Goal: Transaction & Acquisition: Book appointment/travel/reservation

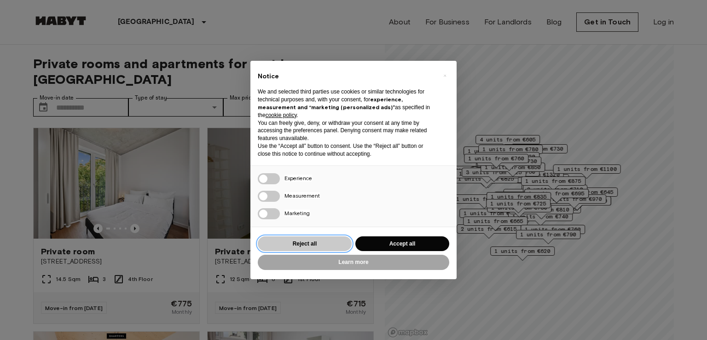
click at [321, 240] on button "Reject all" at bounding box center [305, 243] width 94 height 15
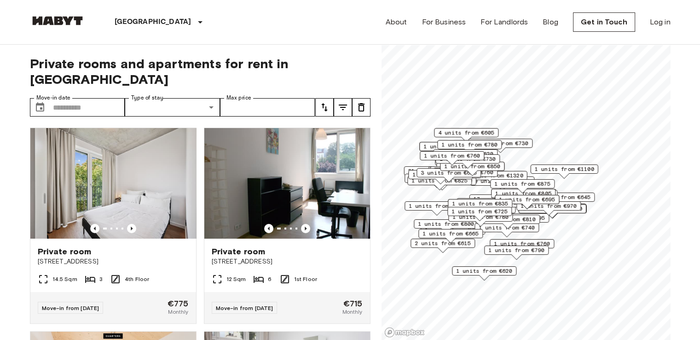
scroll to position [1, 0]
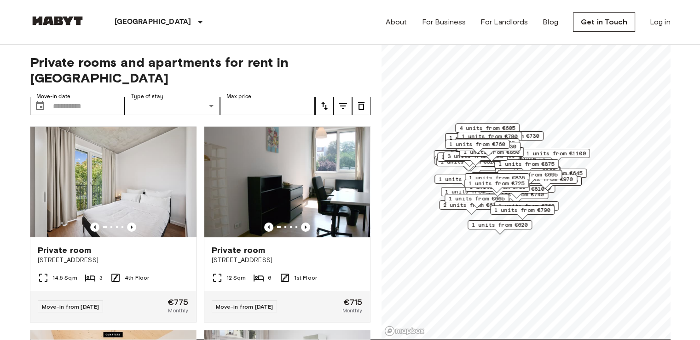
scroll to position [26, 0]
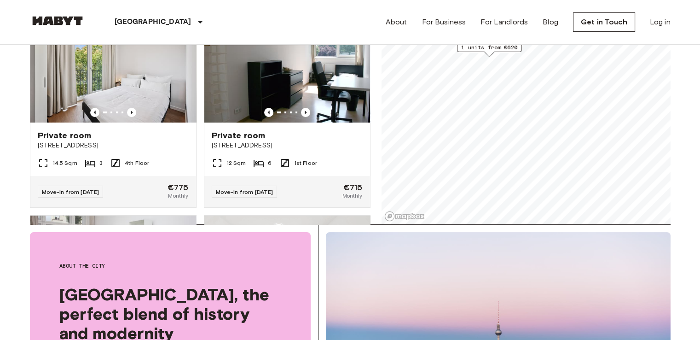
scroll to position [119, 0]
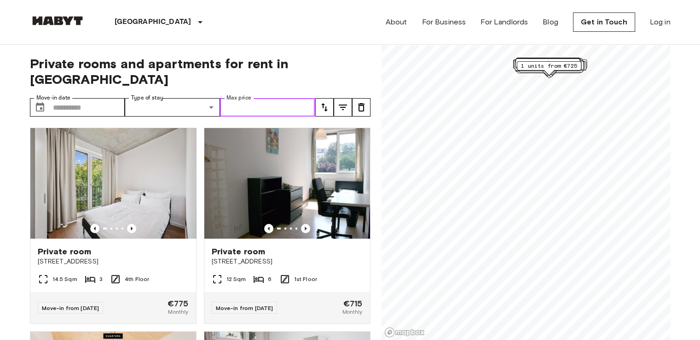
click at [258, 98] on input "Max price" at bounding box center [267, 107] width 95 height 18
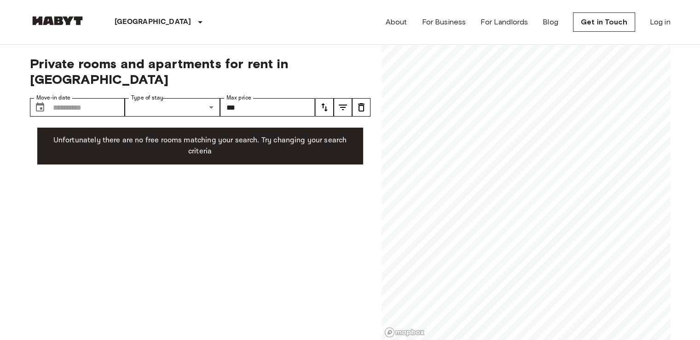
click at [30, 113] on div "Private rooms and apartments for rent in [GEOGRAPHIC_DATA] Move-in date ​ Move-…" at bounding box center [200, 193] width 341 height 296
click at [254, 98] on input "***" at bounding box center [267, 107] width 95 height 18
click at [256, 98] on input "***" at bounding box center [267, 107] width 95 height 18
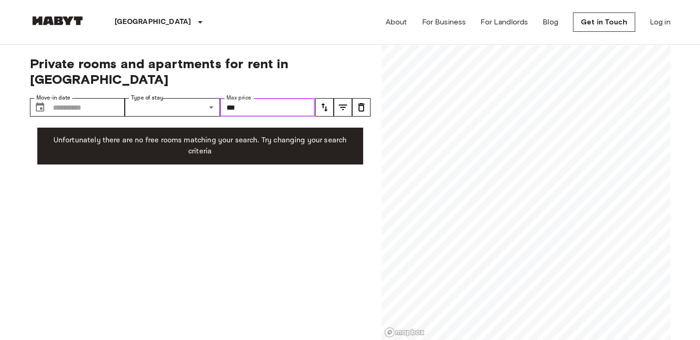
click at [256, 98] on input "***" at bounding box center [267, 107] width 95 height 18
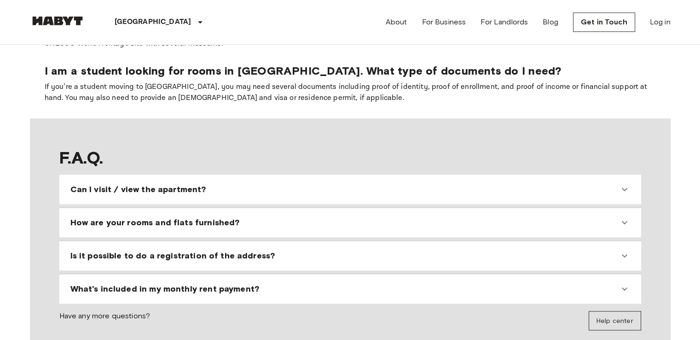
scroll to position [772, 0]
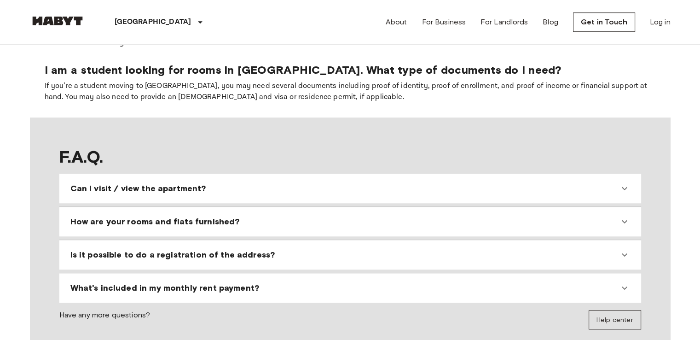
type input "***"
click at [136, 183] on span "Can I visit / view the apartment?" at bounding box center [138, 188] width 136 height 11
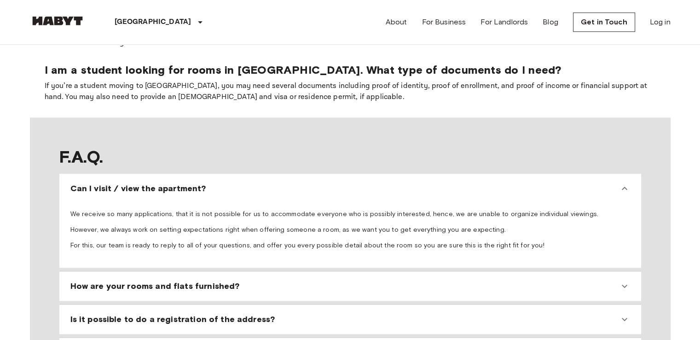
click at [136, 183] on span "Can I visit / view the apartment?" at bounding box center [138, 188] width 136 height 11
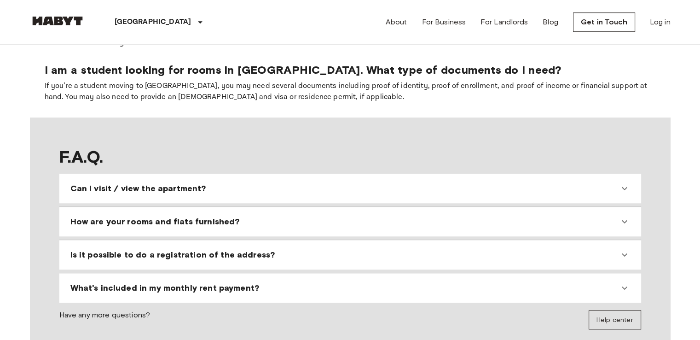
click at [153, 249] on span "Is it possible to do a registration of the address?" at bounding box center [172, 254] width 205 height 11
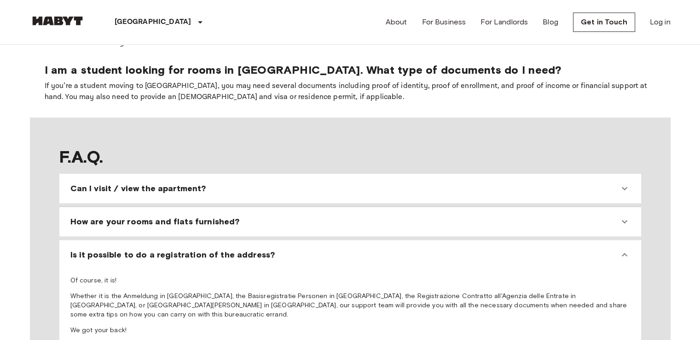
click at [153, 249] on span "Is it possible to do a registration of the address?" at bounding box center [172, 254] width 205 height 11
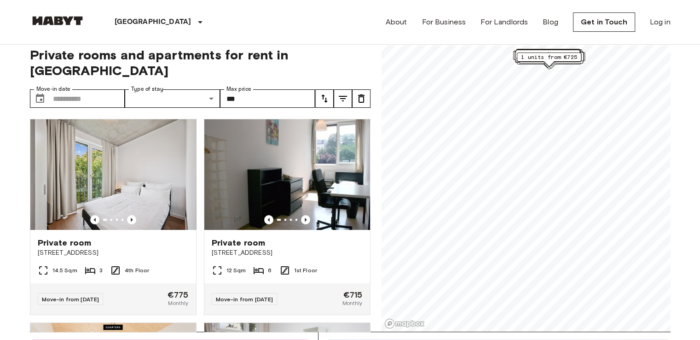
scroll to position [0, 0]
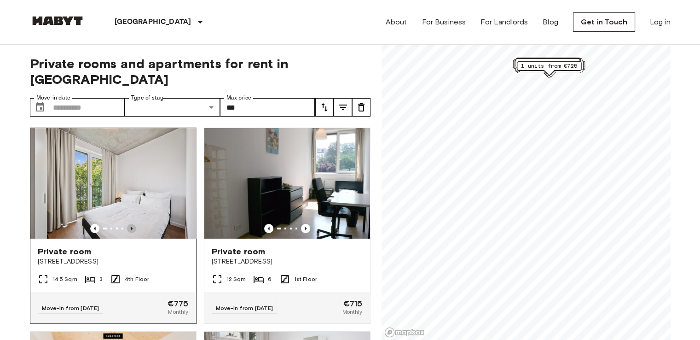
click at [127, 224] on icon "Previous image" at bounding box center [131, 228] width 9 height 9
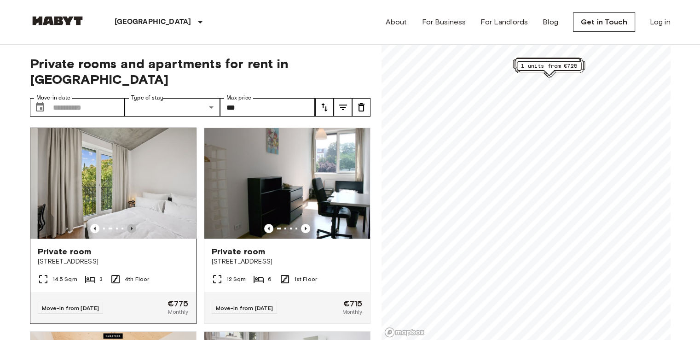
click at [127, 224] on icon "Previous image" at bounding box center [131, 228] width 9 height 9
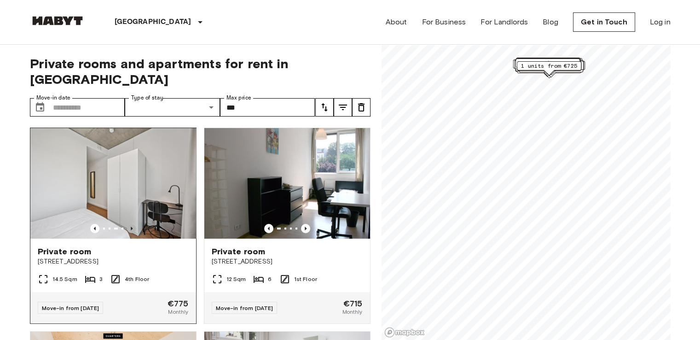
click at [127, 224] on icon "Previous image" at bounding box center [131, 228] width 9 height 9
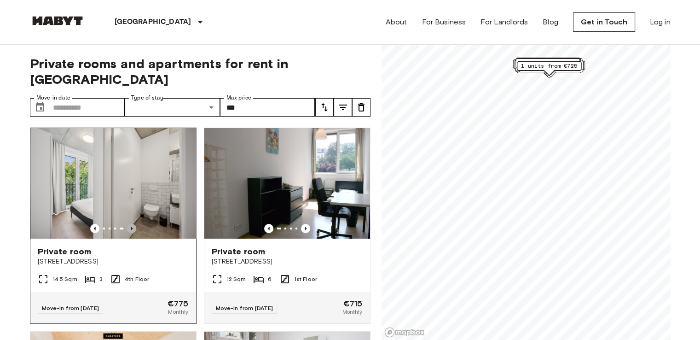
click at [127, 224] on icon "Previous image" at bounding box center [131, 228] width 9 height 9
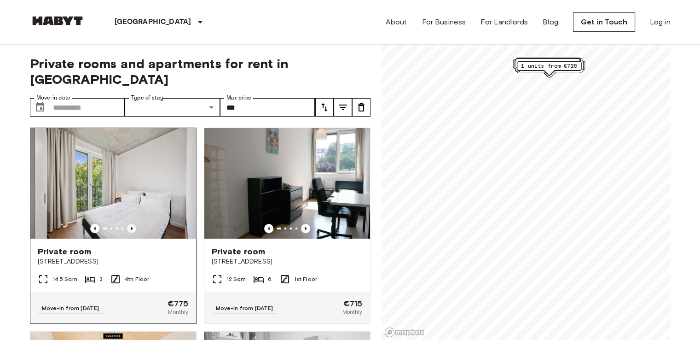
click at [127, 224] on icon "Previous image" at bounding box center [131, 228] width 9 height 9
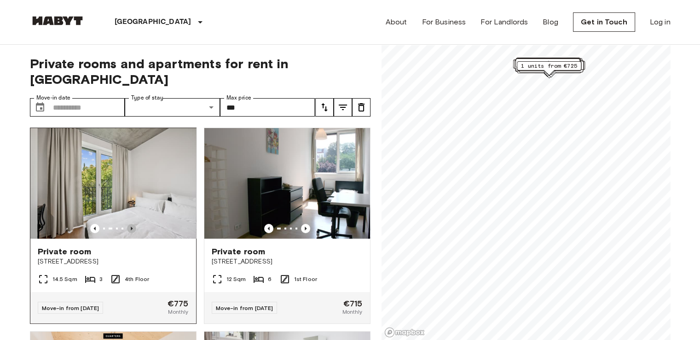
click at [127, 224] on icon "Previous image" at bounding box center [131, 228] width 9 height 9
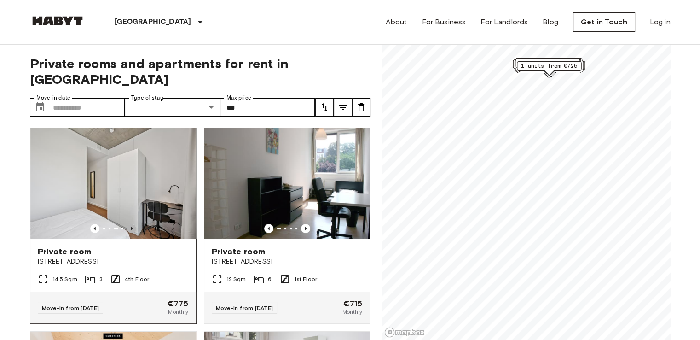
click at [127, 224] on icon "Previous image" at bounding box center [131, 228] width 9 height 9
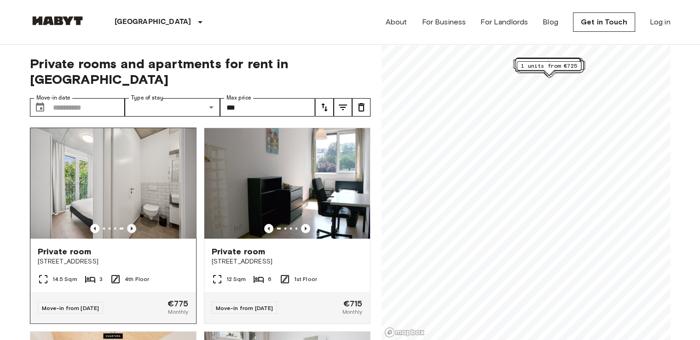
click at [127, 224] on icon "Previous image" at bounding box center [131, 228] width 9 height 9
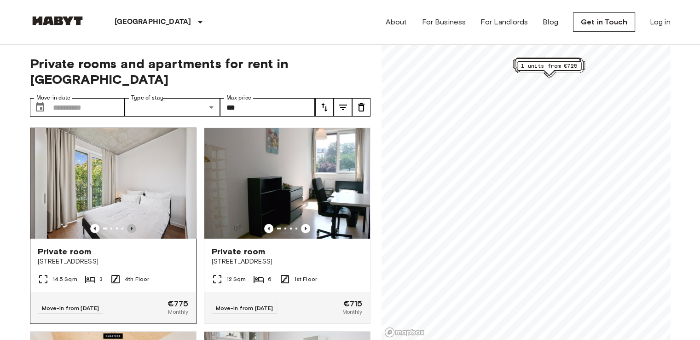
click at [127, 224] on icon "Previous image" at bounding box center [131, 228] width 9 height 9
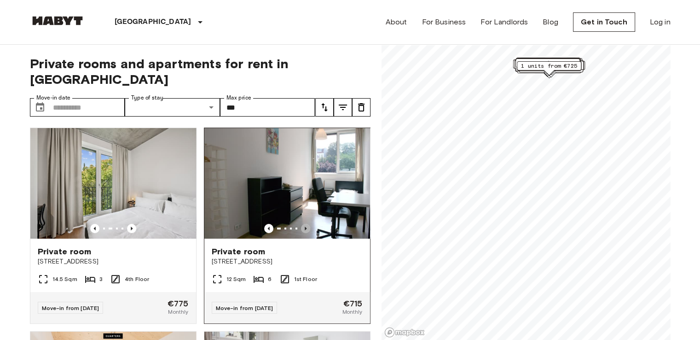
click at [304, 224] on icon "Previous image" at bounding box center [305, 228] width 9 height 9
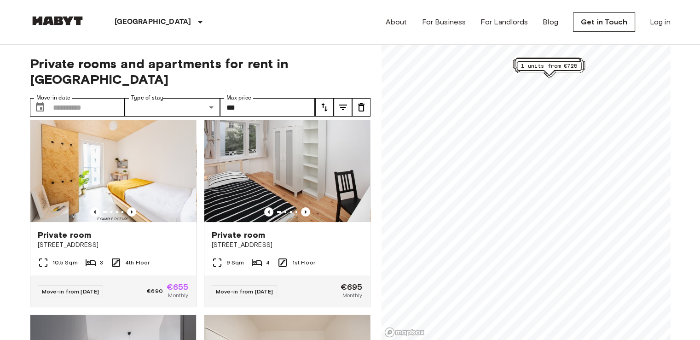
scroll to position [221, 0]
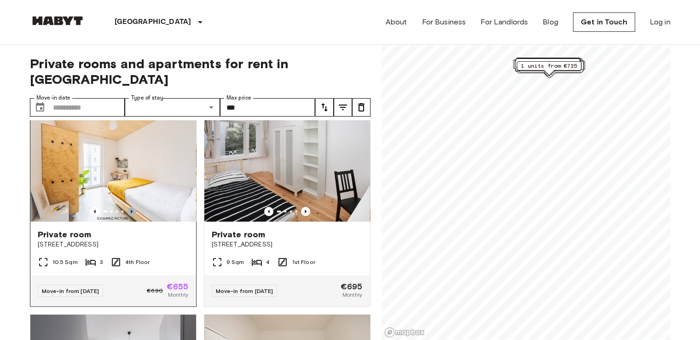
click at [131, 207] on icon "Previous image" at bounding box center [131, 211] width 9 height 9
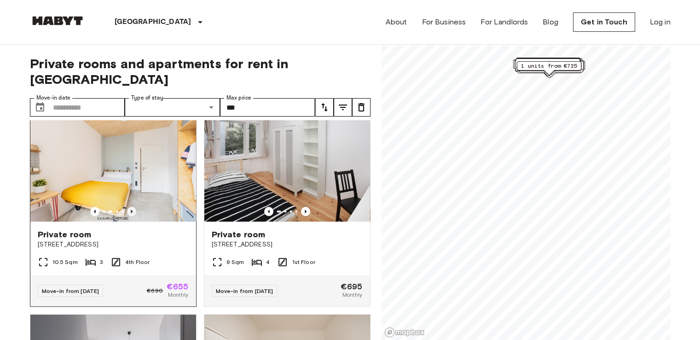
click at [131, 207] on icon "Previous image" at bounding box center [131, 211] width 9 height 9
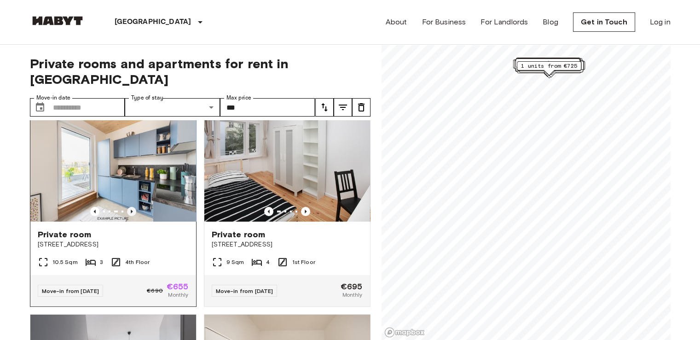
click at [131, 207] on icon "Previous image" at bounding box center [131, 211] width 9 height 9
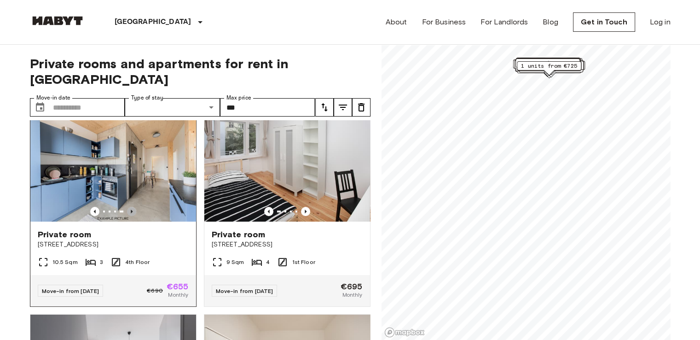
click at [131, 207] on icon "Previous image" at bounding box center [131, 211] width 9 height 9
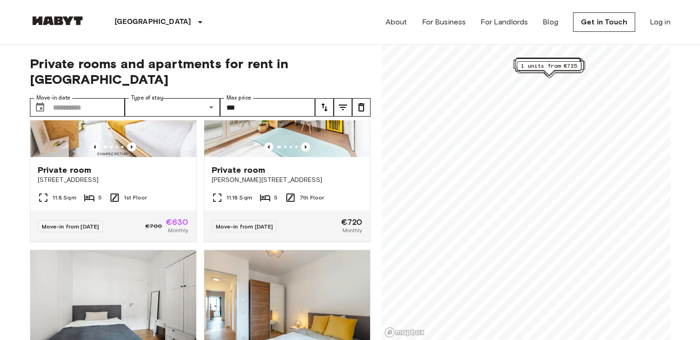
scroll to position [3135, 0]
click at [130, 151] on icon "Previous image" at bounding box center [131, 146] width 9 height 9
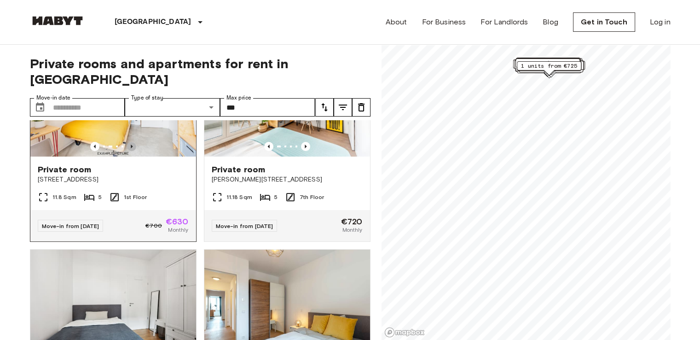
click at [130, 151] on icon "Previous image" at bounding box center [131, 146] width 9 height 9
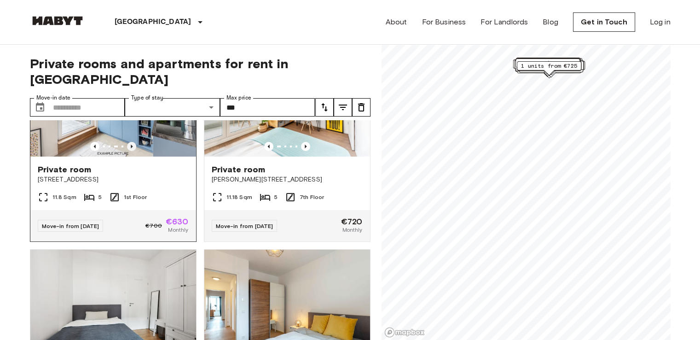
click at [130, 151] on icon "Previous image" at bounding box center [131, 146] width 9 height 9
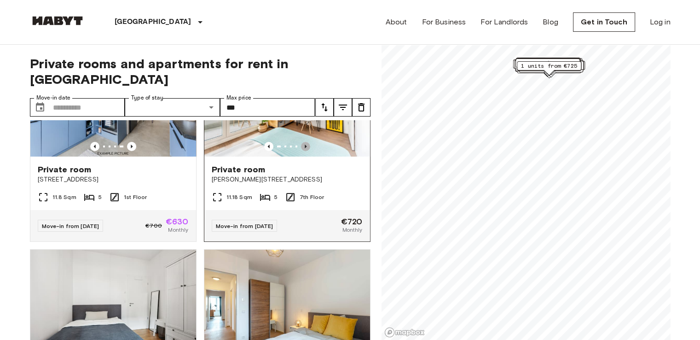
click at [301, 151] on icon "Previous image" at bounding box center [305, 146] width 9 height 9
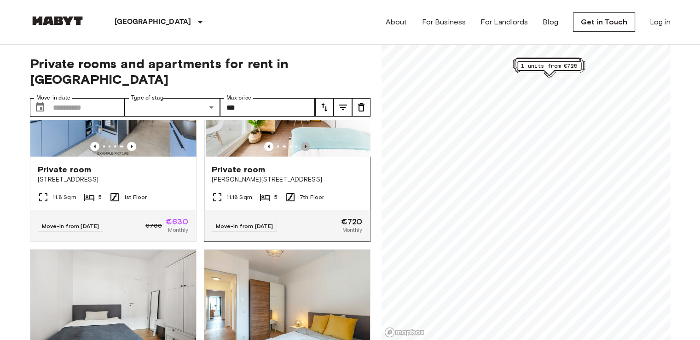
click at [301, 151] on icon "Previous image" at bounding box center [305, 146] width 9 height 9
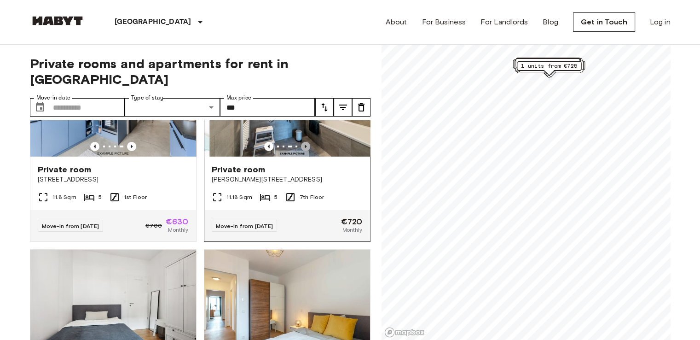
click at [301, 151] on icon "Previous image" at bounding box center [305, 146] width 9 height 9
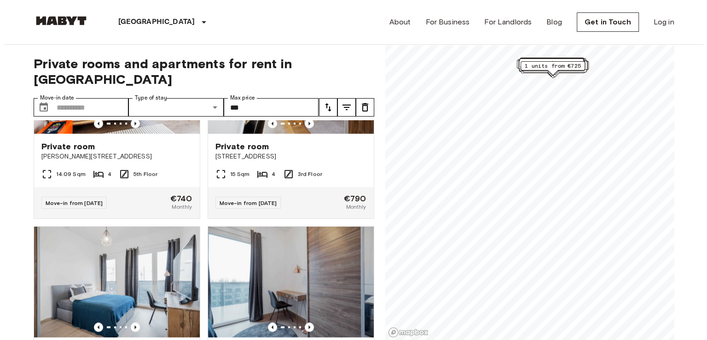
scroll to position [8042, 0]
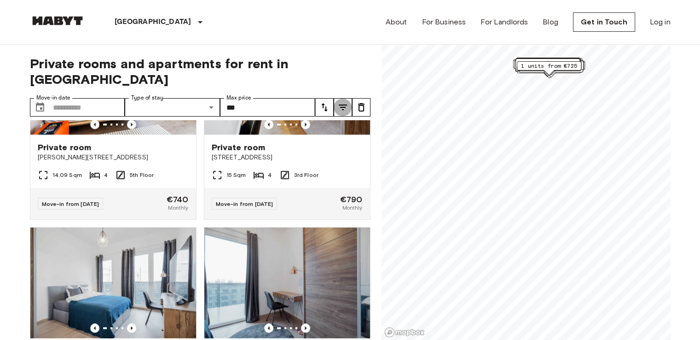
click at [343, 105] on icon "tune" at bounding box center [343, 108] width 8 height 6
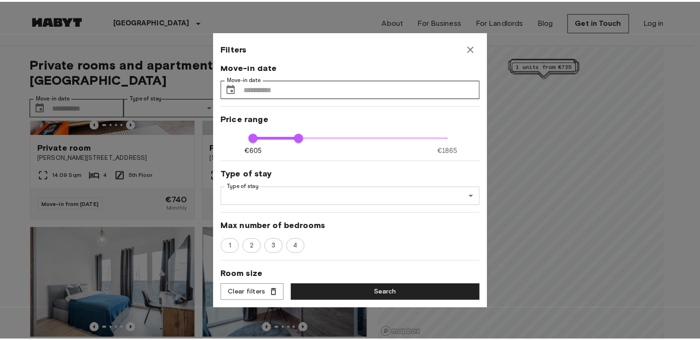
scroll to position [0, 0]
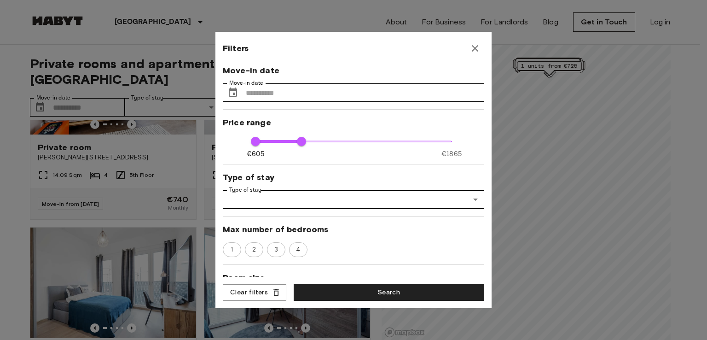
click at [472, 51] on icon "button" at bounding box center [475, 48] width 6 height 6
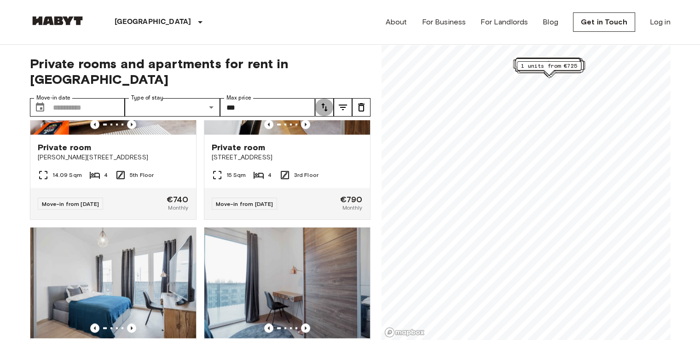
click at [326, 102] on icon "tune" at bounding box center [324, 107] width 11 height 11
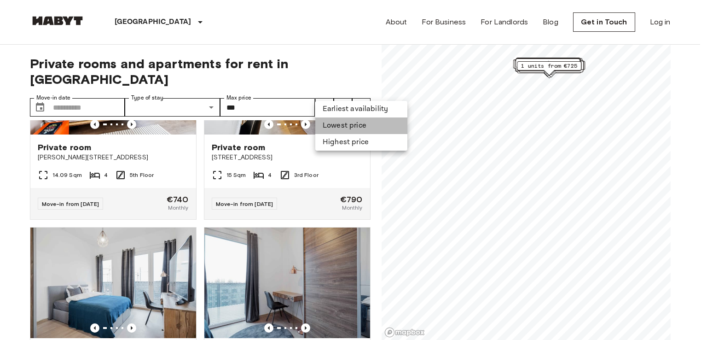
click at [338, 122] on li "Lowest price" at bounding box center [361, 125] width 92 height 17
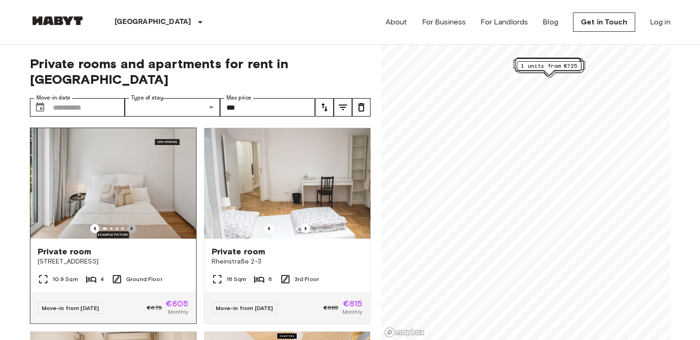
click at [132, 224] on icon "Previous image" at bounding box center [131, 228] width 9 height 9
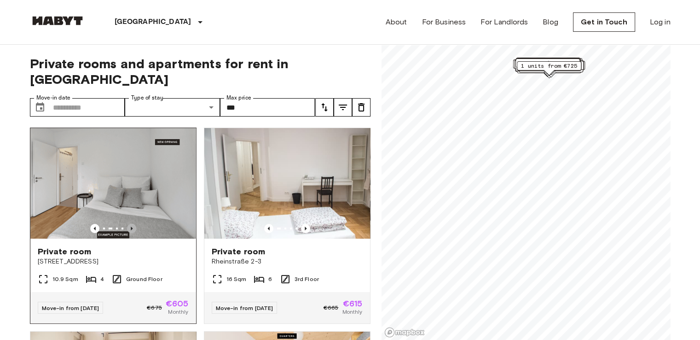
click at [132, 224] on icon "Previous image" at bounding box center [131, 228] width 9 height 9
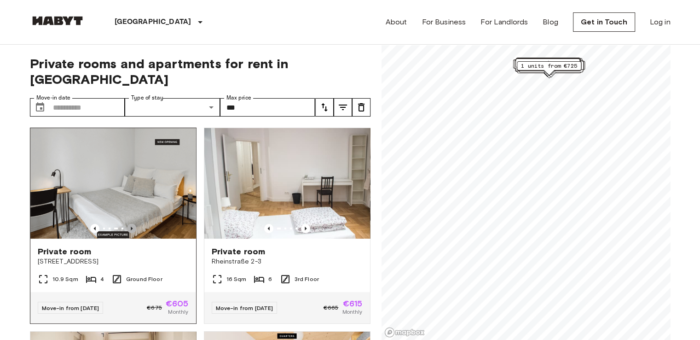
click at [132, 224] on icon "Previous image" at bounding box center [131, 228] width 9 height 9
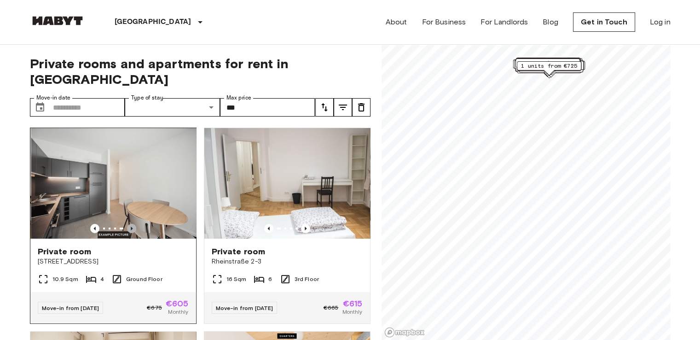
click at [132, 224] on icon "Previous image" at bounding box center [131, 228] width 9 height 9
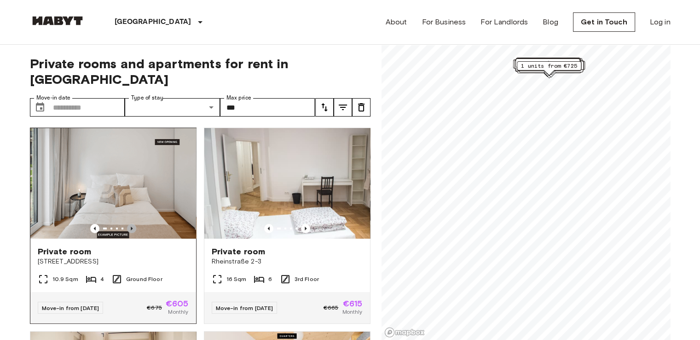
click at [132, 224] on icon "Previous image" at bounding box center [131, 228] width 9 height 9
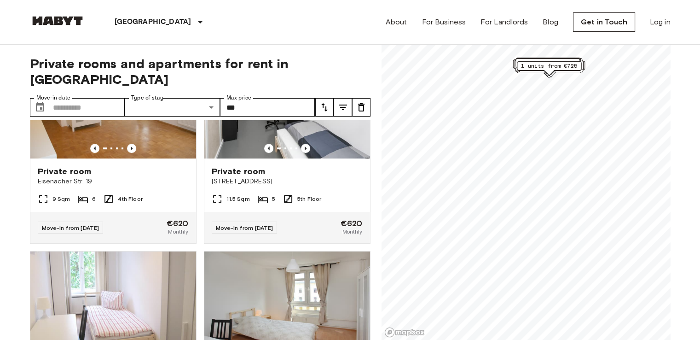
scroll to position [488, 0]
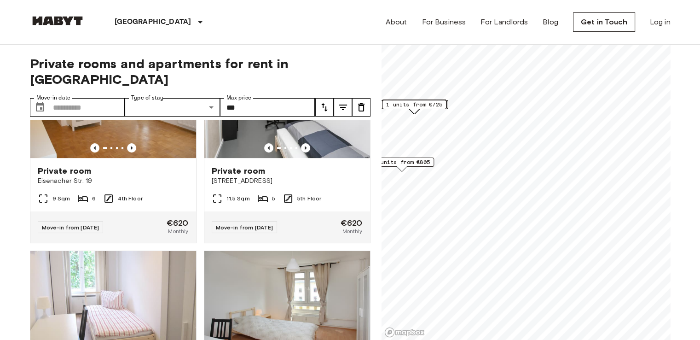
click at [400, 161] on span "2 units from €805" at bounding box center [402, 162] width 56 height 8
